Goal: Transaction & Acquisition: Purchase product/service

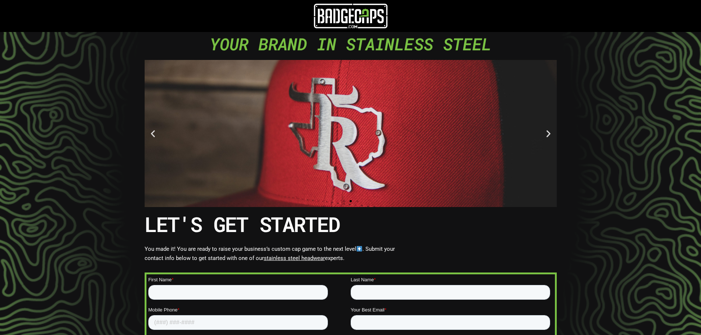
click at [327, 18] on img at bounding box center [351, 16] width 74 height 25
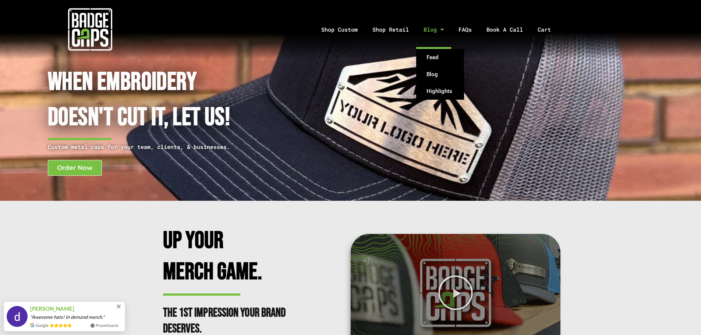
click at [430, 29] on link "Blog" at bounding box center [433, 29] width 35 height 39
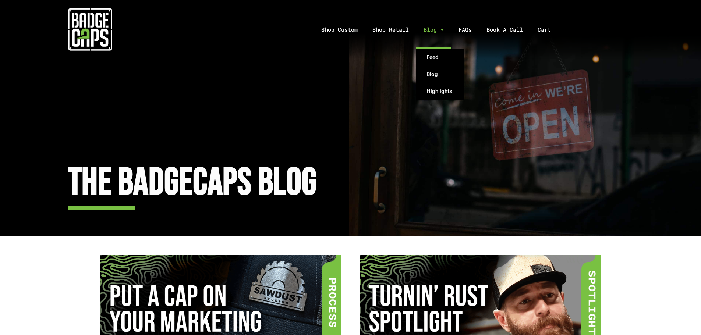
click at [436, 72] on link "Blog" at bounding box center [440, 74] width 48 height 17
click at [436, 73] on link "Blog" at bounding box center [440, 74] width 48 height 17
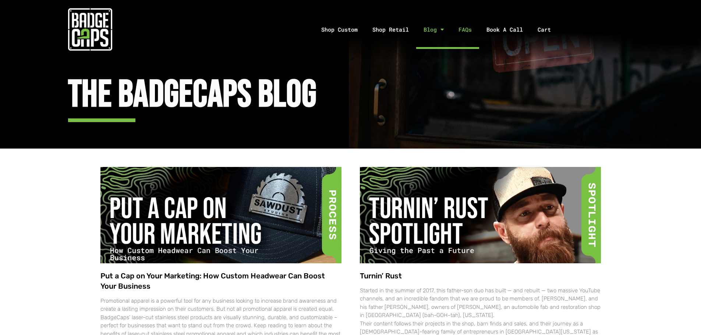
scroll to position [74, 0]
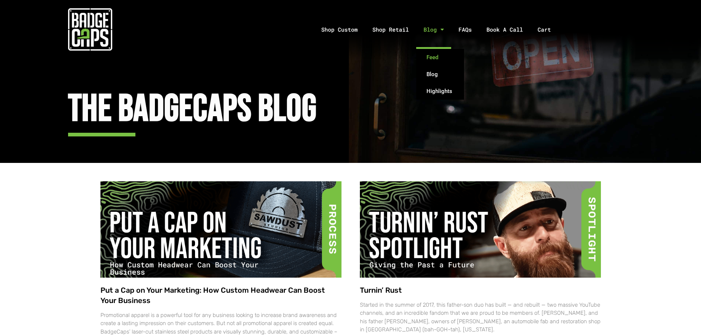
click at [433, 53] on link "Feed" at bounding box center [440, 57] width 48 height 17
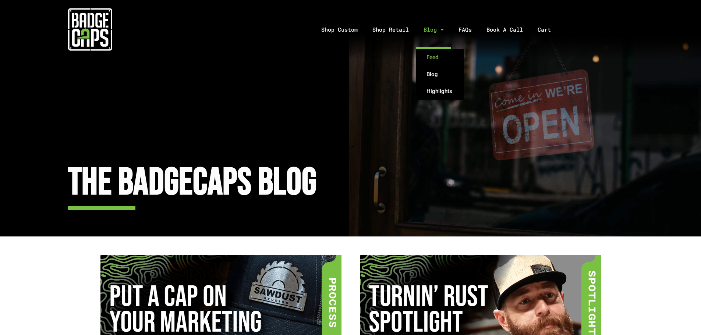
click at [438, 57] on link "Feed" at bounding box center [440, 57] width 48 height 17
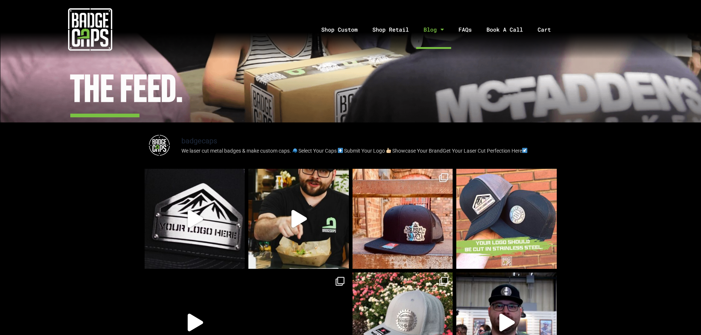
scroll to position [110, 0]
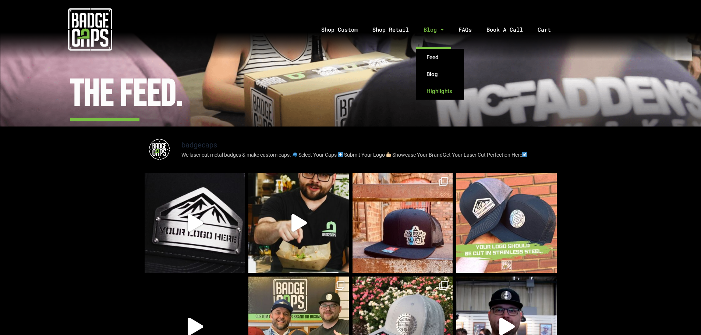
click at [451, 85] on link "Highlights" at bounding box center [440, 91] width 48 height 17
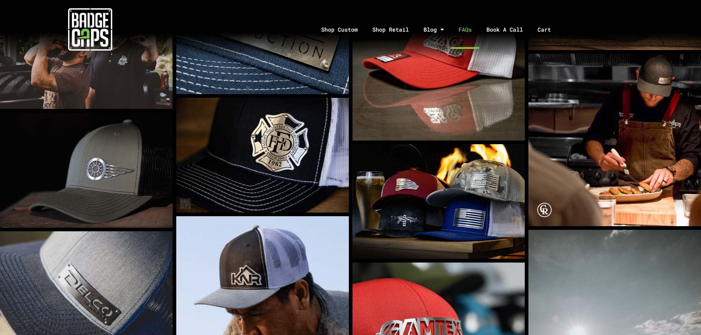
scroll to position [957, 0]
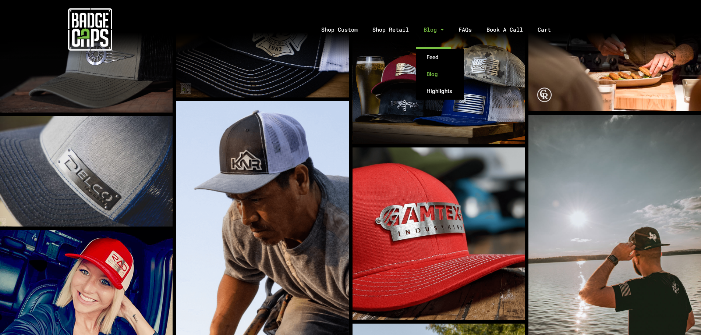
click at [430, 73] on link "Blog" at bounding box center [440, 74] width 48 height 17
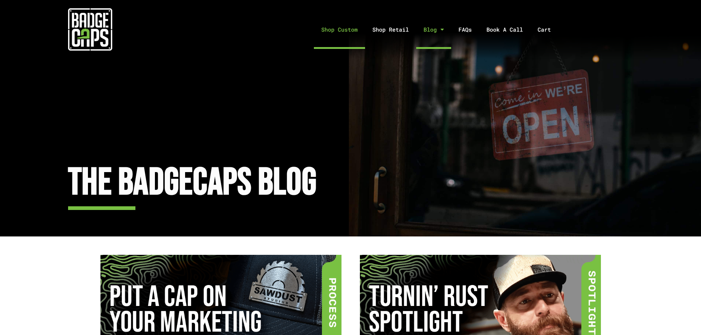
click at [340, 22] on link "Shop Custom" at bounding box center [339, 29] width 51 height 39
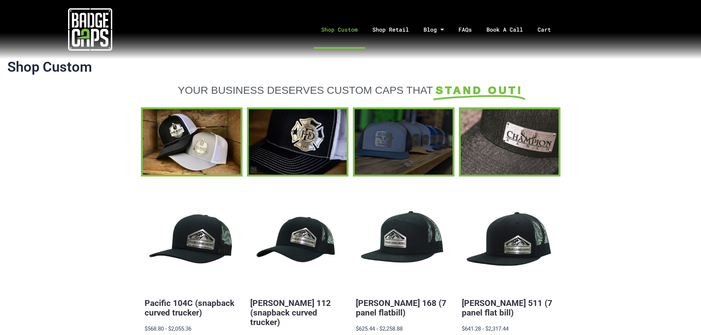
click at [388, 155] on div at bounding box center [404, 141] width 98 height 65
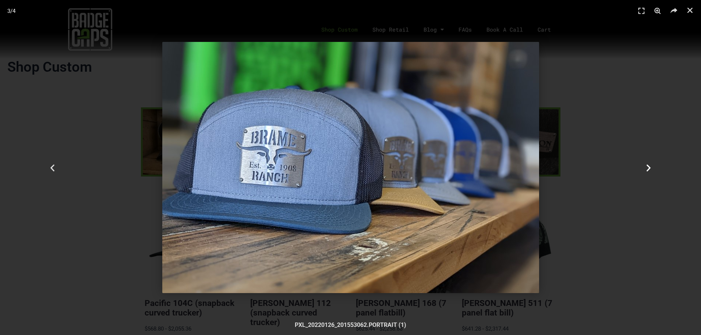
click at [635, 170] on div "Next" at bounding box center [648, 167] width 105 height 335
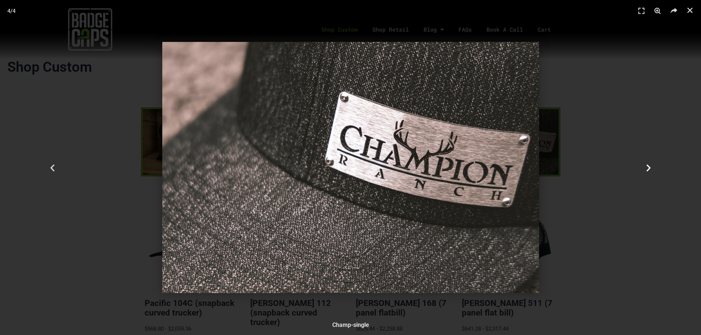
click at [627, 174] on div "Next" at bounding box center [648, 167] width 105 height 335
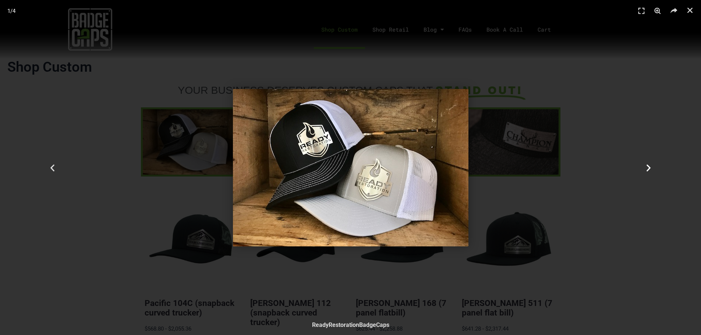
click at [627, 174] on div "Next" at bounding box center [648, 167] width 105 height 335
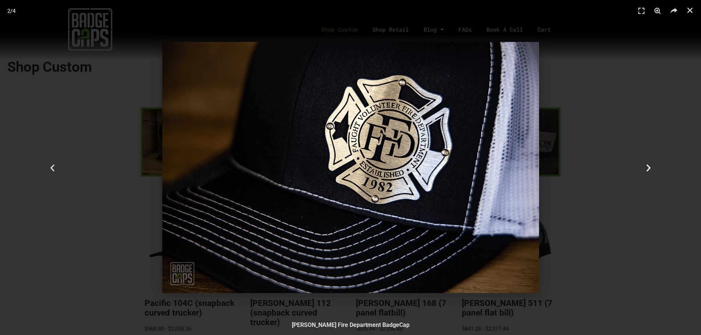
click at [630, 174] on div "Next" at bounding box center [648, 167] width 105 height 335
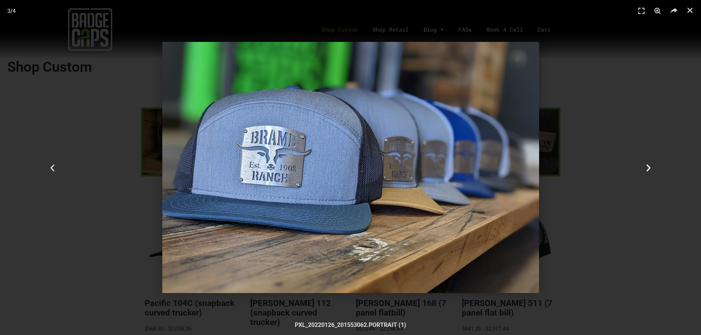
click at [630, 174] on div "Next" at bounding box center [648, 167] width 105 height 335
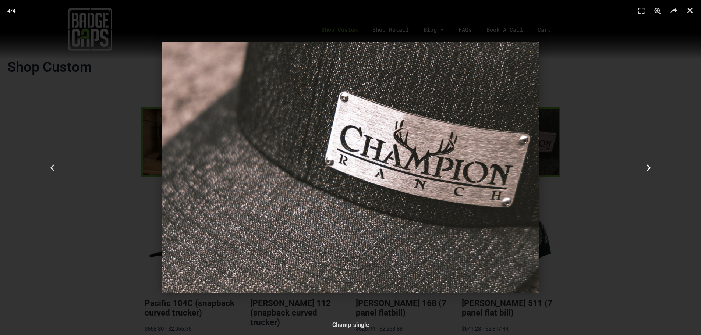
click at [630, 174] on div "Next" at bounding box center [648, 167] width 105 height 335
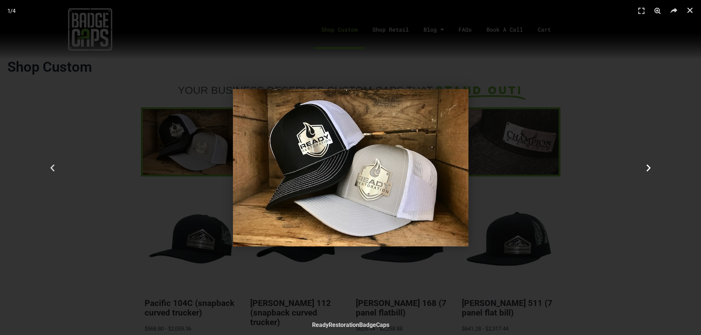
click at [630, 174] on div "Next" at bounding box center [648, 167] width 105 height 335
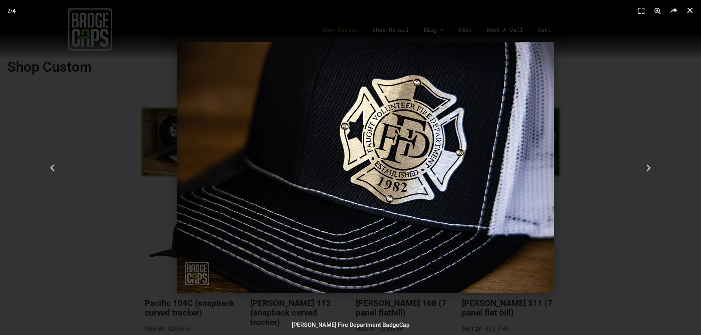
click at [336, 106] on img "2 / 4" at bounding box center [365, 167] width 377 height 251
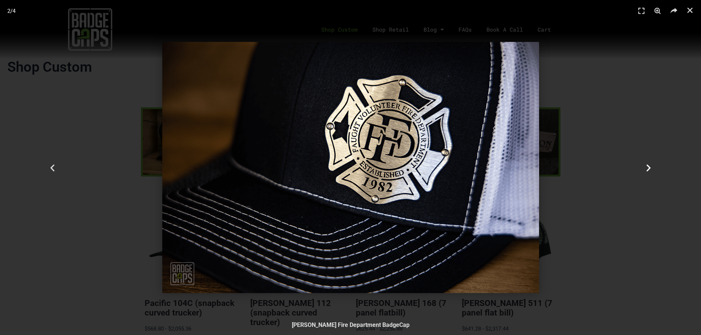
click at [644, 168] on icon "Next slide" at bounding box center [648, 167] width 9 height 9
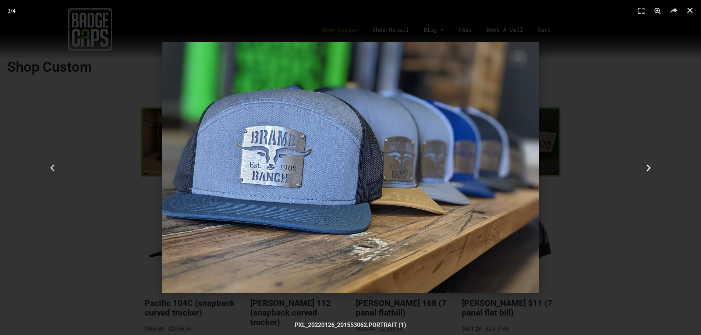
click at [647, 168] on icon "Next slide" at bounding box center [648, 167] width 9 height 9
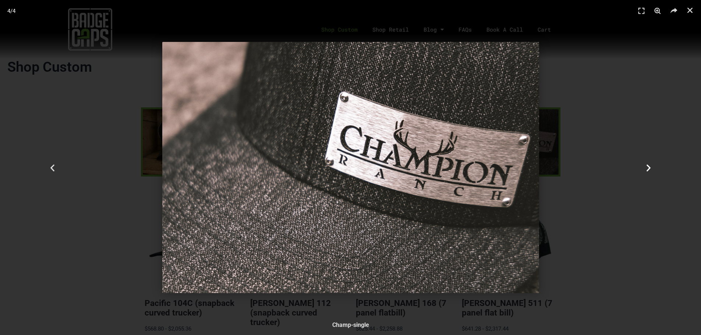
click at [651, 161] on div "Next" at bounding box center [648, 167] width 105 height 335
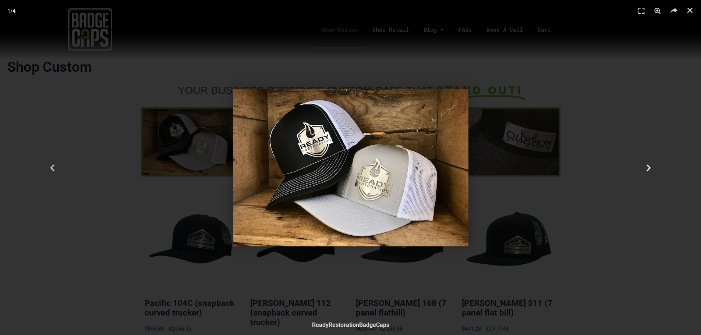
click at [651, 165] on icon "Next slide" at bounding box center [648, 167] width 9 height 9
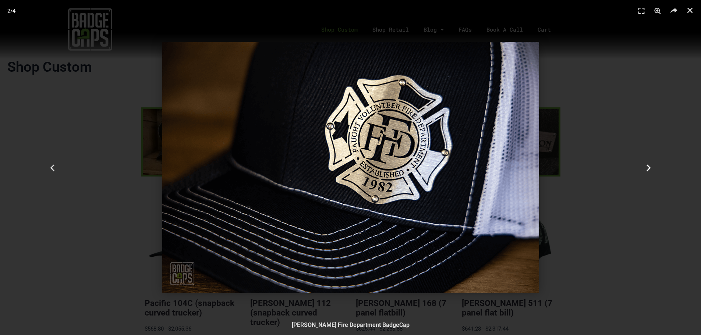
click at [651, 165] on icon "Next slide" at bounding box center [648, 167] width 9 height 9
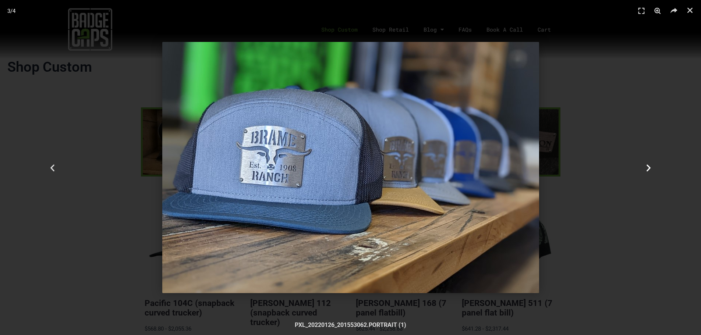
click at [648, 170] on icon "Next slide" at bounding box center [648, 167] width 9 height 9
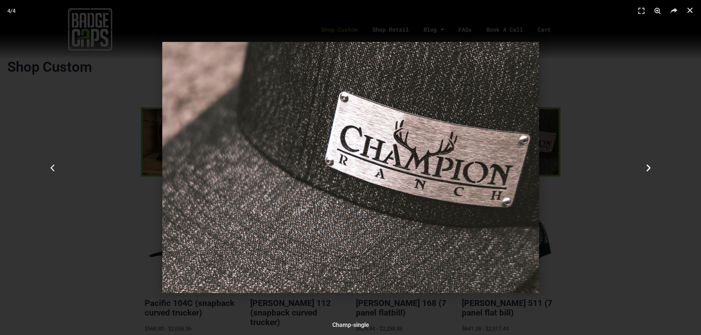
click at [648, 170] on icon "Next slide" at bounding box center [648, 167] width 9 height 9
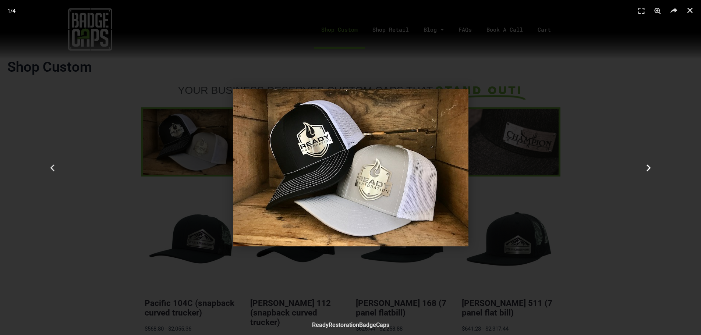
click at [647, 162] on div "Next" at bounding box center [648, 167] width 105 height 335
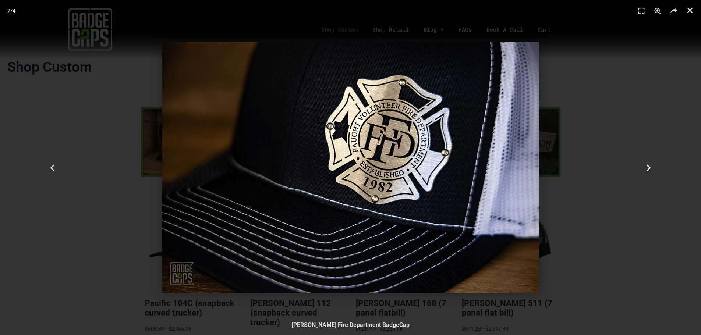
click at [647, 162] on div "Next" at bounding box center [648, 167] width 105 height 335
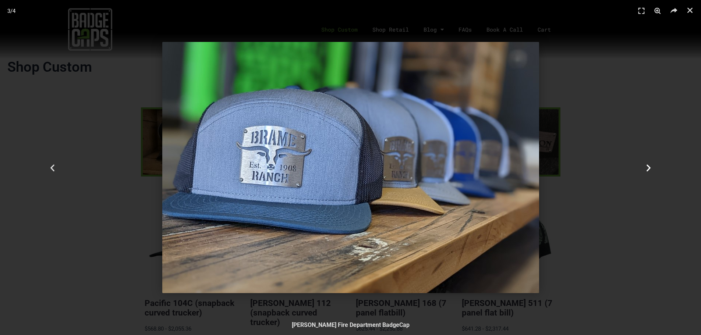
click at [647, 162] on div "Next" at bounding box center [648, 167] width 105 height 335
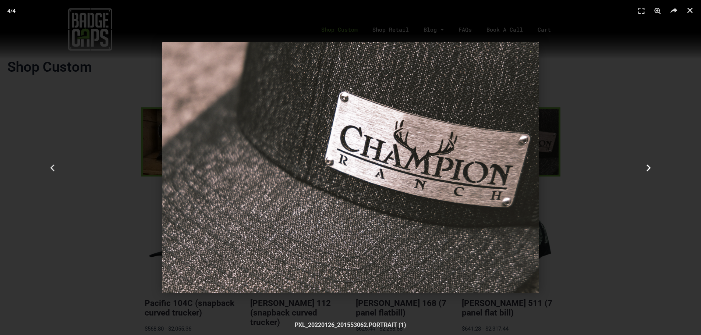
click at [647, 162] on div "Next" at bounding box center [648, 167] width 105 height 335
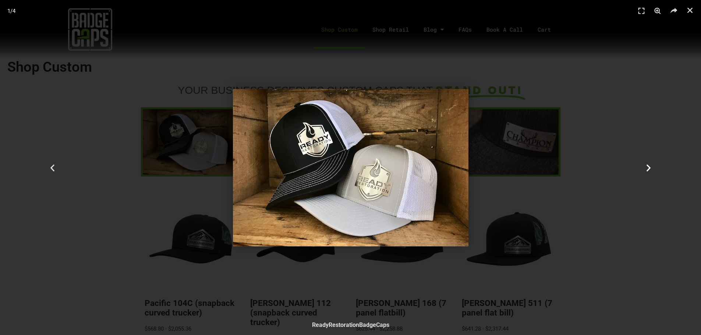
click at [647, 162] on div "Next" at bounding box center [648, 167] width 105 height 335
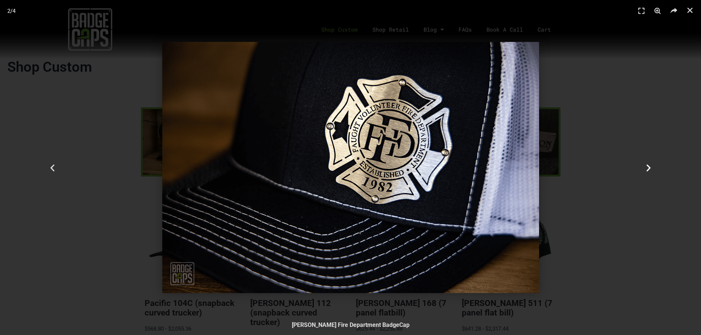
click at [647, 162] on div "Next" at bounding box center [648, 167] width 105 height 335
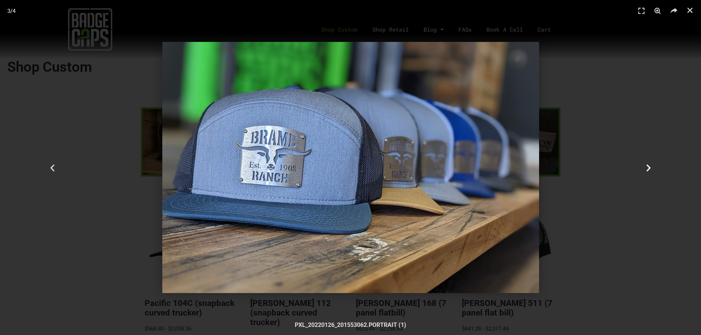
click at [647, 162] on div "Next" at bounding box center [648, 167] width 105 height 335
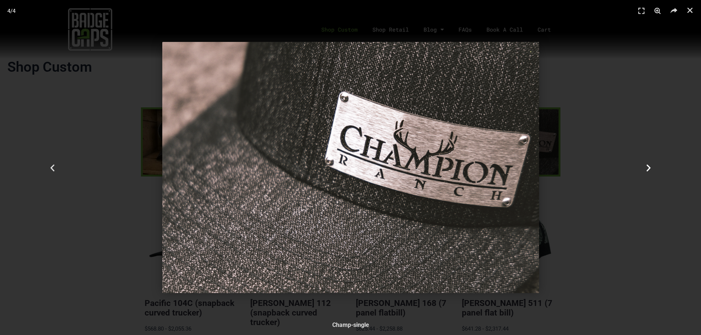
click at [647, 162] on div "Next" at bounding box center [648, 167] width 105 height 335
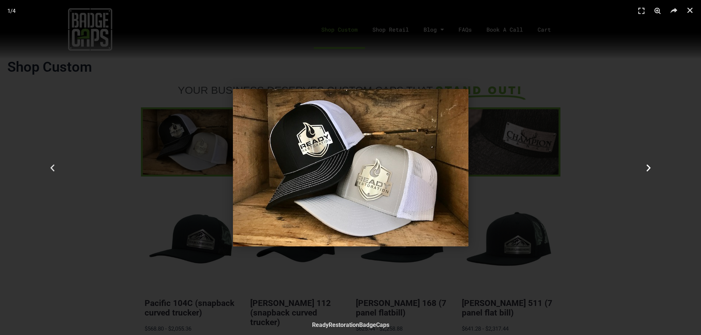
click at [652, 162] on div "Next" at bounding box center [648, 167] width 105 height 335
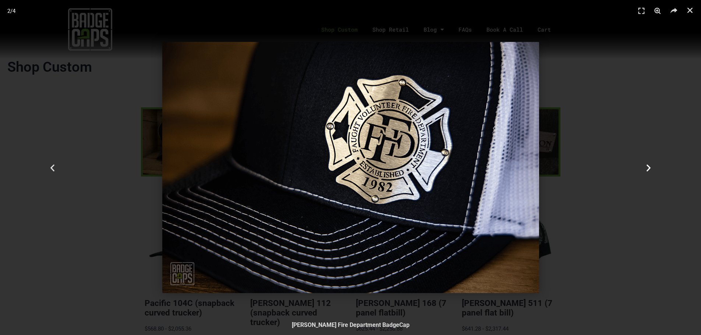
click at [652, 163] on div "Next" at bounding box center [648, 167] width 105 height 335
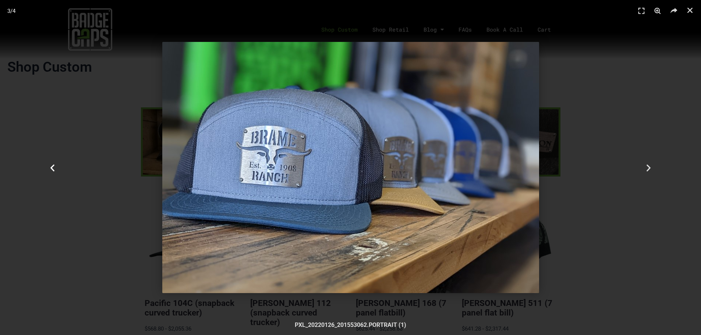
click at [59, 180] on div "Previous" at bounding box center [52, 167] width 105 height 335
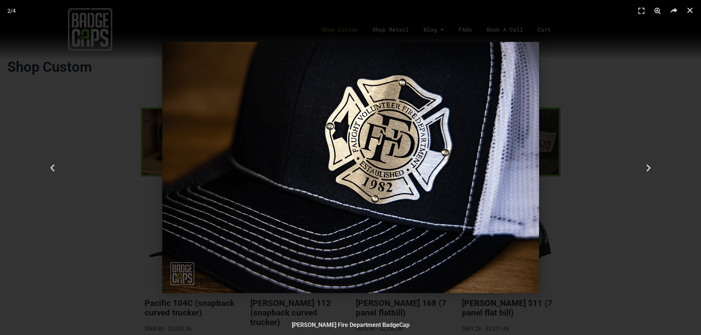
click at [109, 168] on div "2 / 4" at bounding box center [351, 168] width 650 height 284
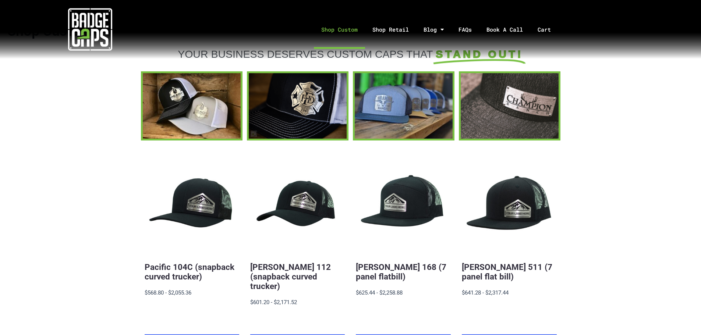
scroll to position [37, 0]
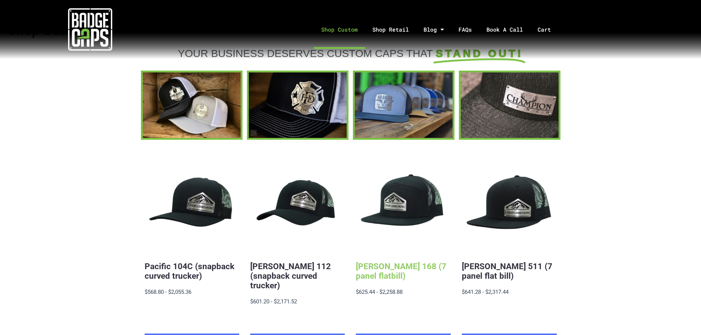
click at [406, 270] on link "[PERSON_NAME] 168 (7 panel flatbill)" at bounding box center [401, 271] width 91 height 19
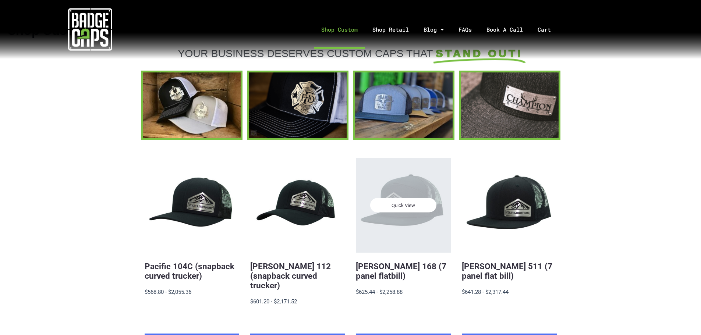
click at [406, 204] on span "Quick View" at bounding box center [403, 205] width 66 height 14
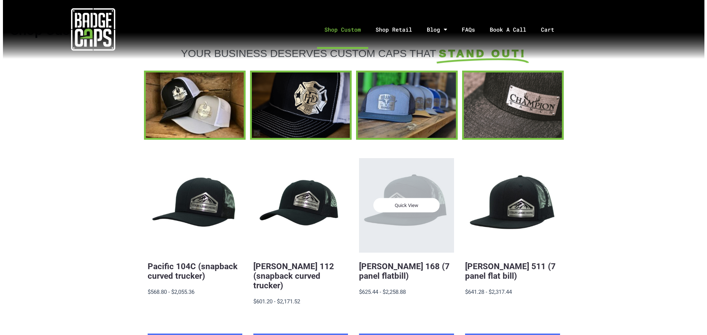
scroll to position [0, 0]
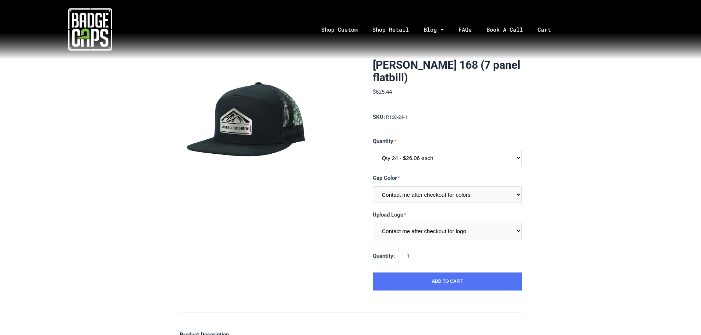
click at [514, 158] on select "Qty 24 - $26.06 each Qty 48 - $25.22 each Qty 96 - $23.53 each" at bounding box center [447, 158] width 149 height 17
click at [557, 153] on div "[PERSON_NAME] 168 (7 panel flatbill) $625.44 MSRP: $625.44 0 reviews SKU: R168-…" at bounding box center [350, 334] width 701 height 551
click at [485, 154] on select "Qty 24 - $26.06 each Qty 48 - $25.22 each Qty 96 - $23.53 each" at bounding box center [447, 158] width 149 height 17
click at [545, 148] on div "[PERSON_NAME] 168 (7 panel flatbill) $625.44 MSRP: $625.44 0 reviews SKU: R168-…" at bounding box center [350, 334] width 701 height 551
click at [391, 158] on select "Qty 24 - $26.06 each Qty 48 - $25.22 each Qty 96 - $23.53 each" at bounding box center [447, 158] width 149 height 17
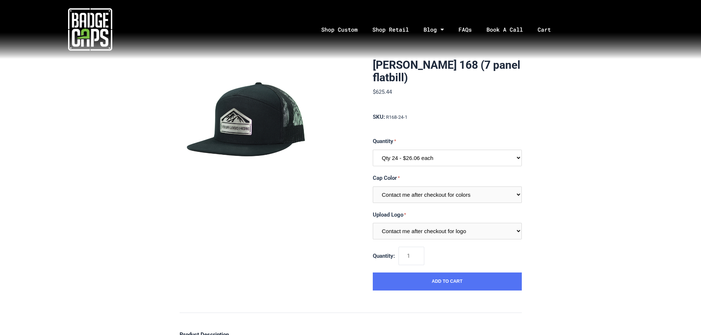
click at [423, 155] on select "Qty 24 - $26.06 each Qty 48 - $25.22 each Qty 96 - $23.53 each" at bounding box center [447, 158] width 149 height 17
click at [531, 177] on div "[PERSON_NAME] 168 (7 panel flatbill) $625.44 MSRP: $625.44 0 reviews SKU: R168-…" at bounding box center [350, 334] width 701 height 551
